Goal: Navigation & Orientation: Understand site structure

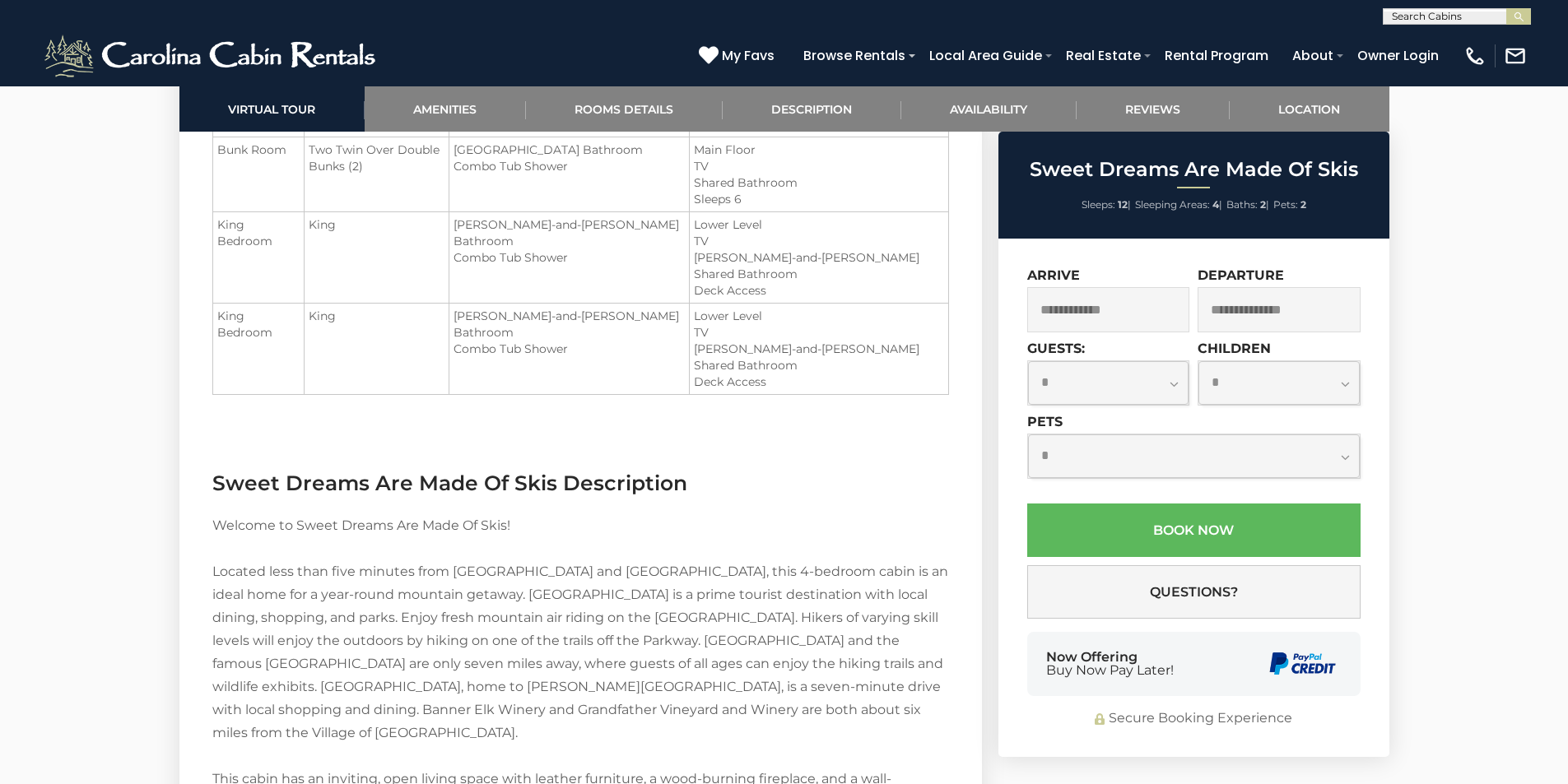
scroll to position [1997, 0]
click at [1248, 95] on link "Location" at bounding box center [1309, 109] width 160 height 46
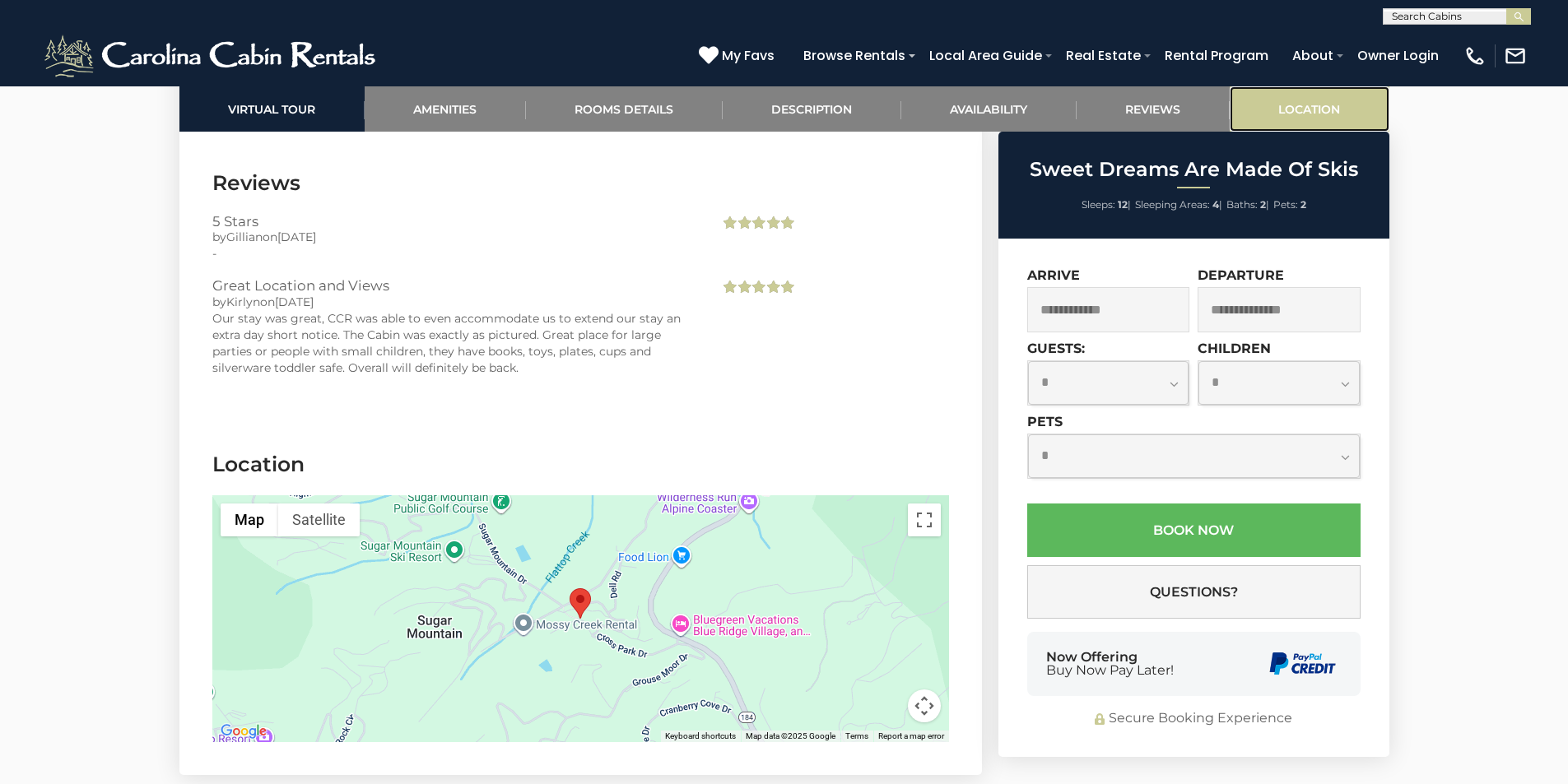
scroll to position [3678, 0]
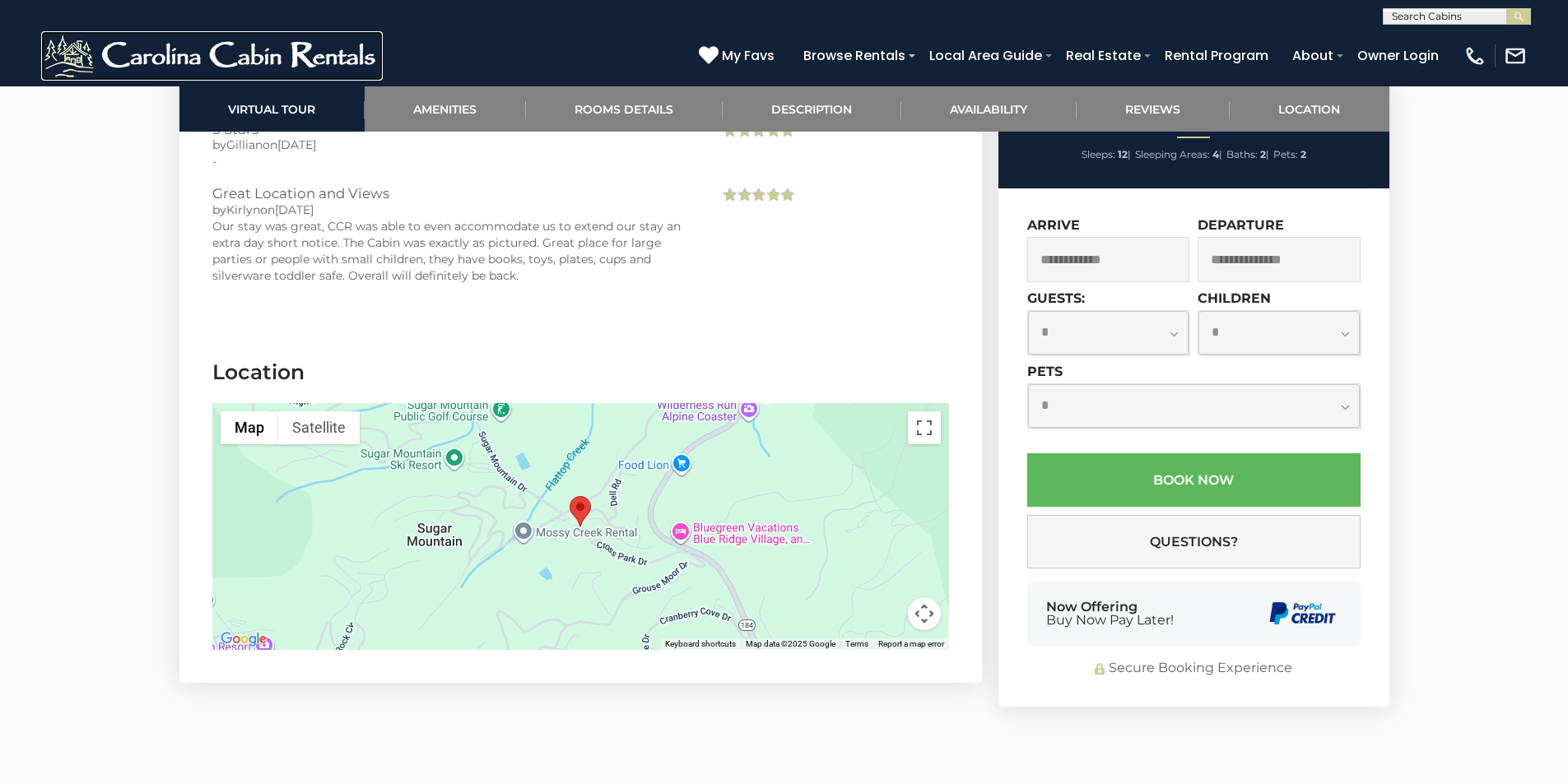
click at [48, 38] on img at bounding box center [212, 56] width 341 height 49
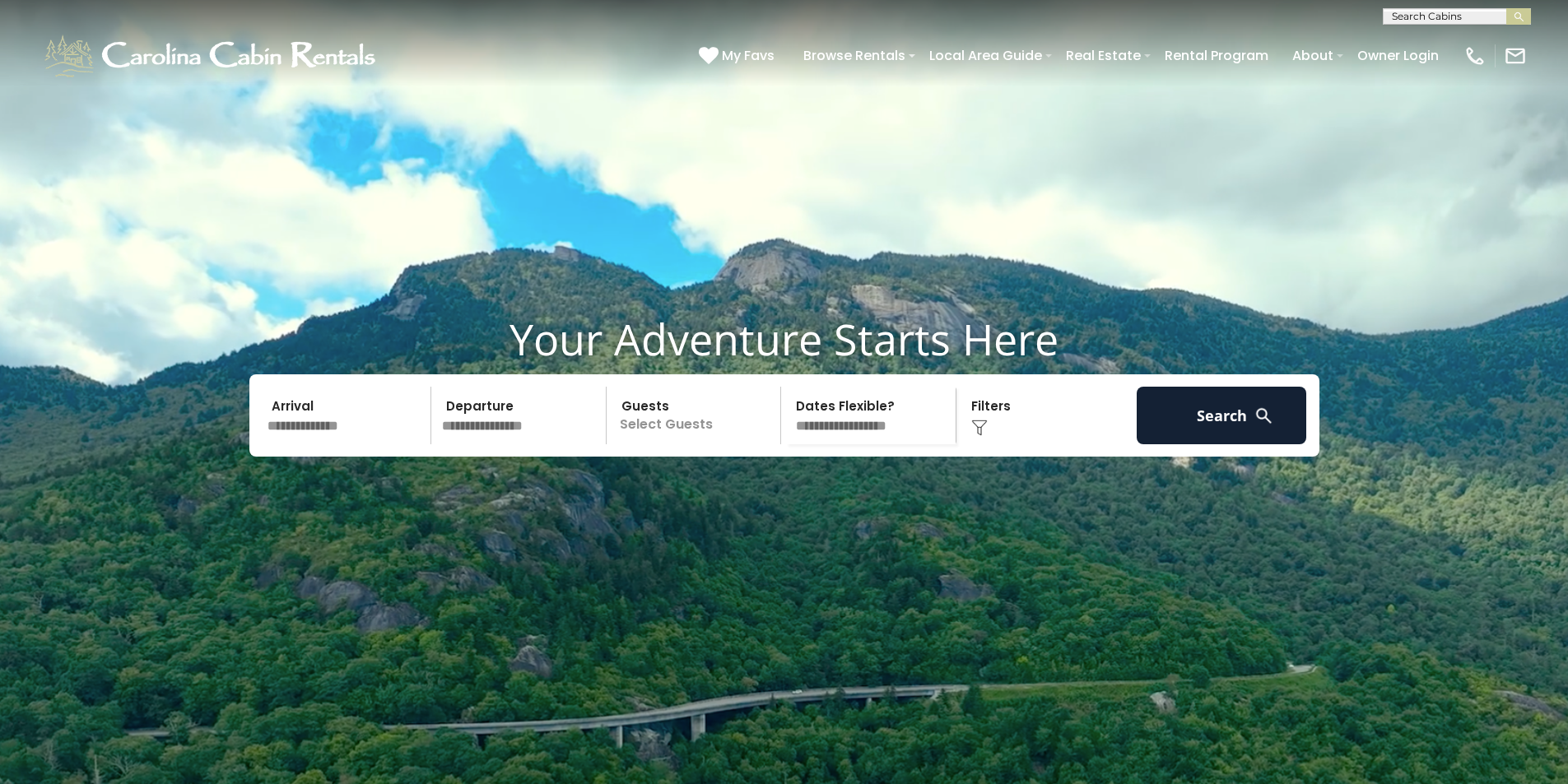
click at [1404, 13] on input "text" at bounding box center [1456, 19] width 144 height 16
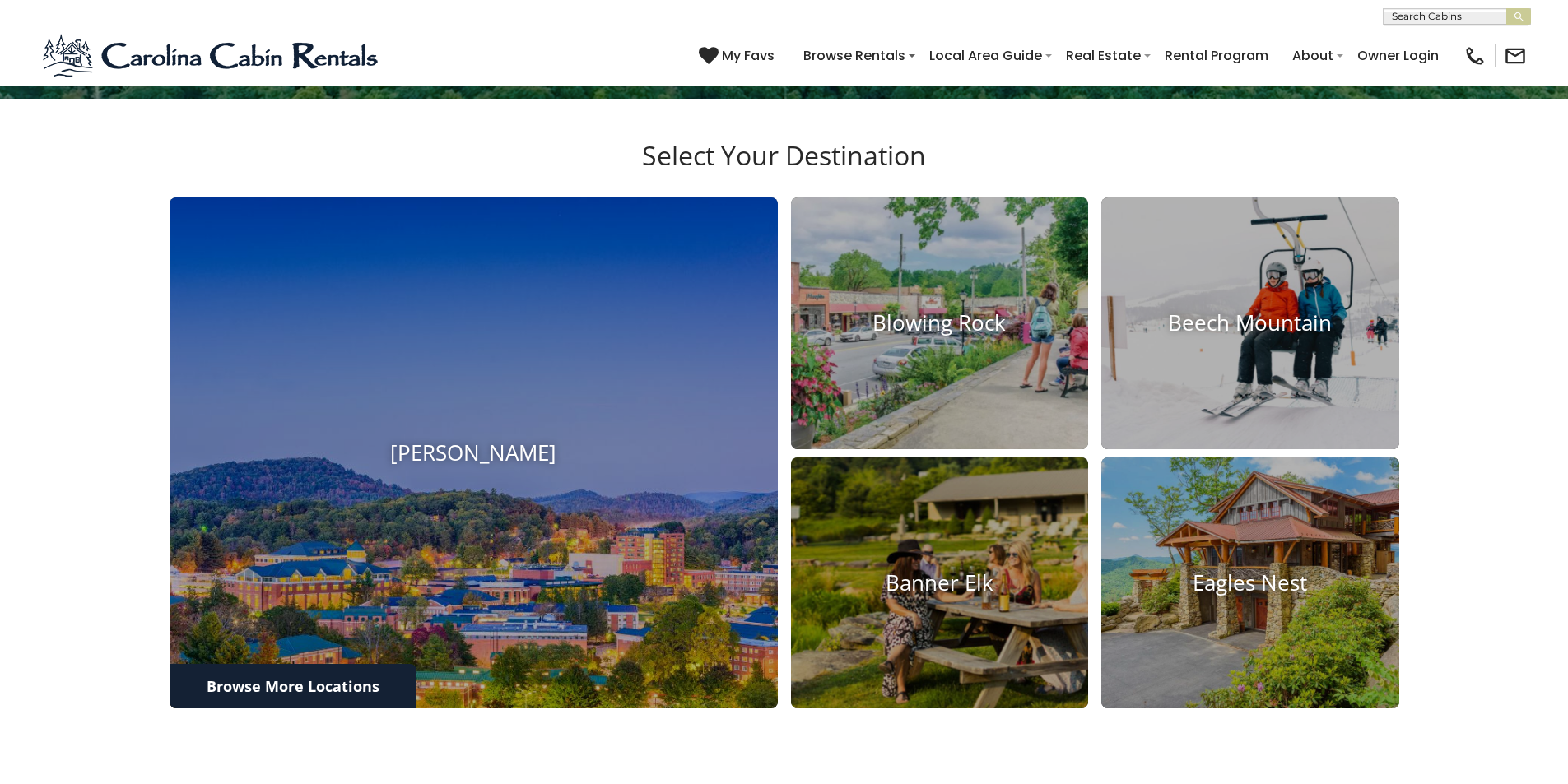
scroll to position [1390, 0]
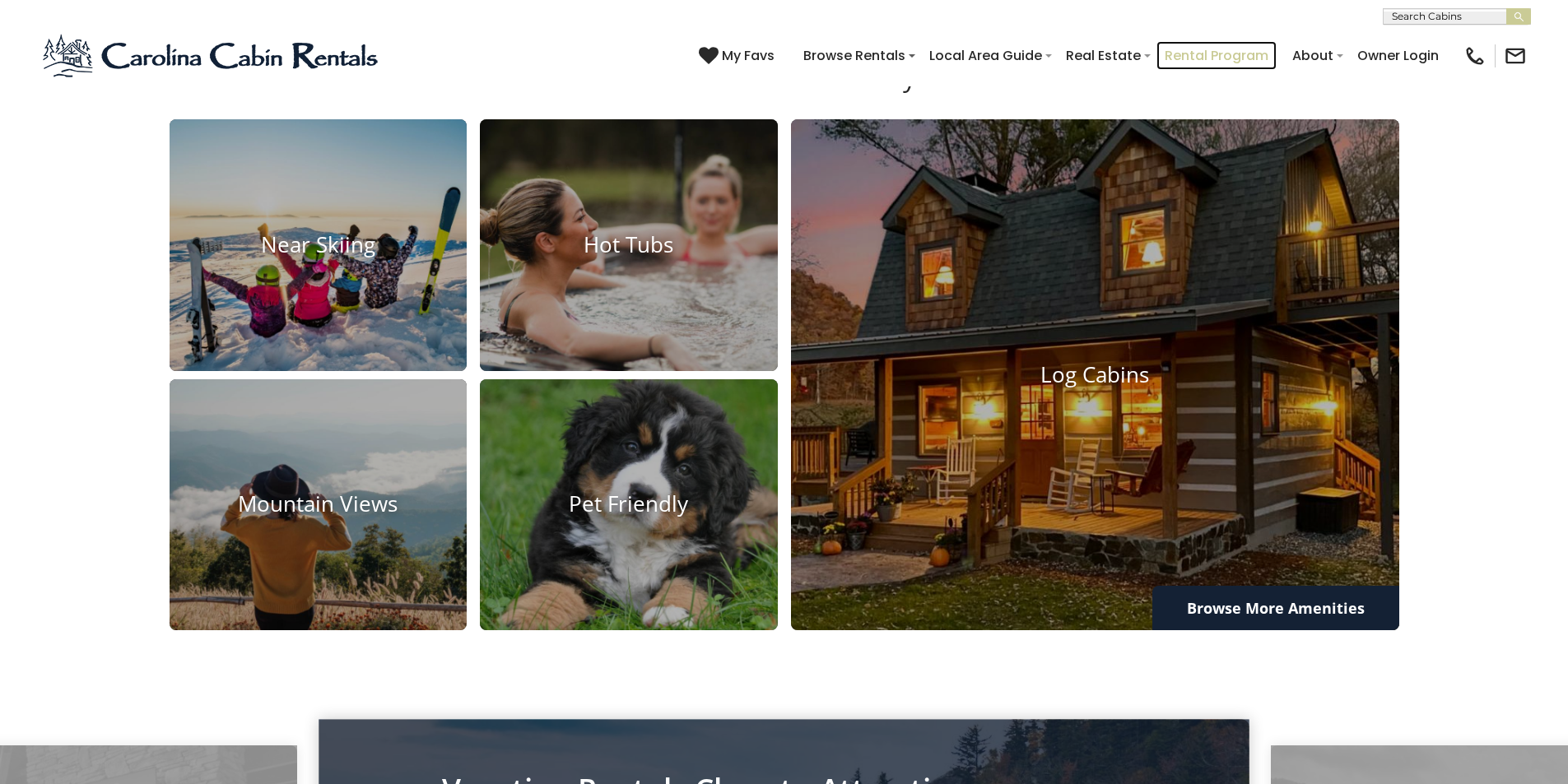
click at [1254, 47] on link "Rental Program" at bounding box center [1216, 56] width 120 height 29
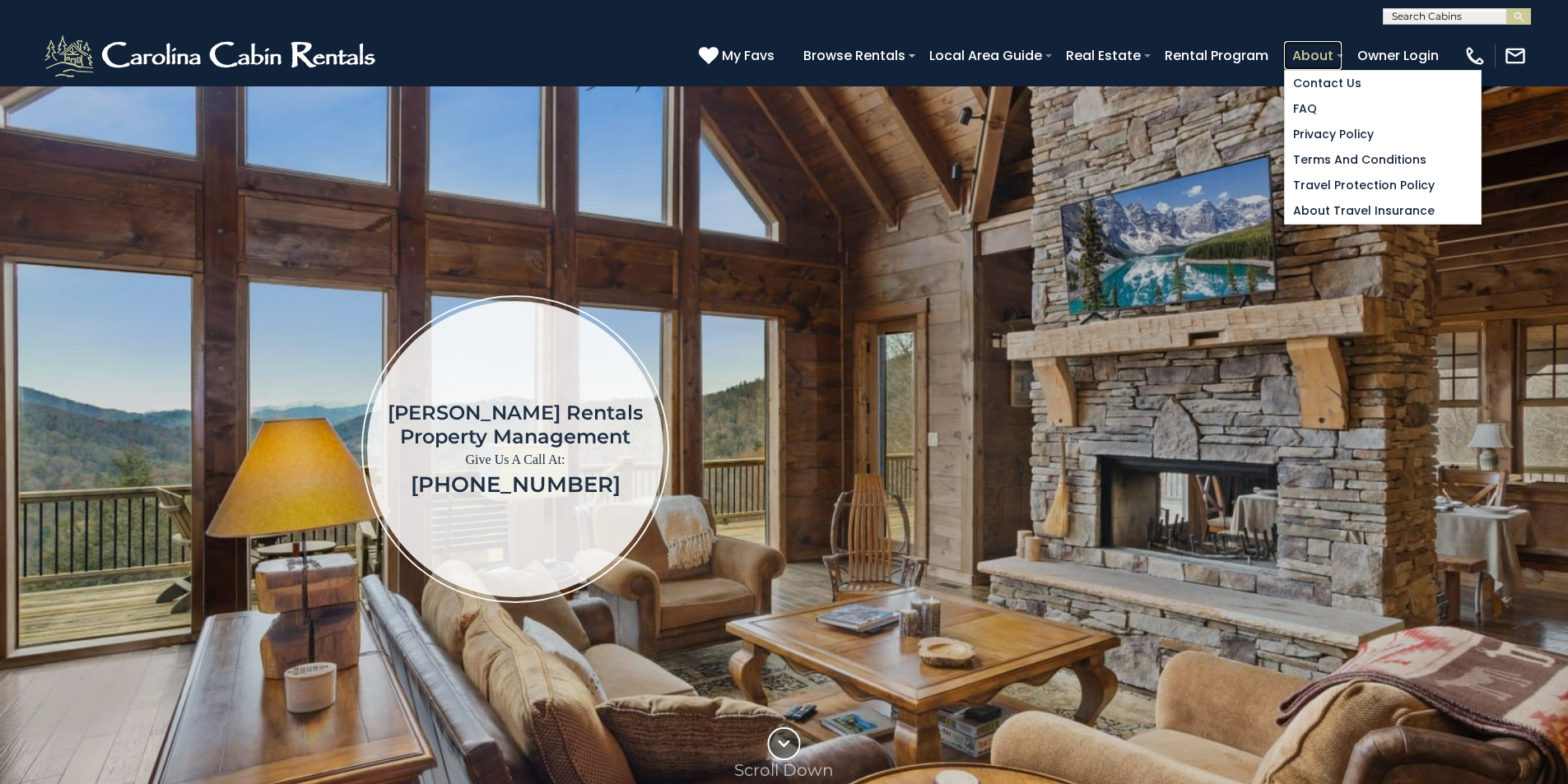
click at [1341, 46] on link "About" at bounding box center [1313, 56] width 57 height 29
